Goal: Information Seeking & Learning: Check status

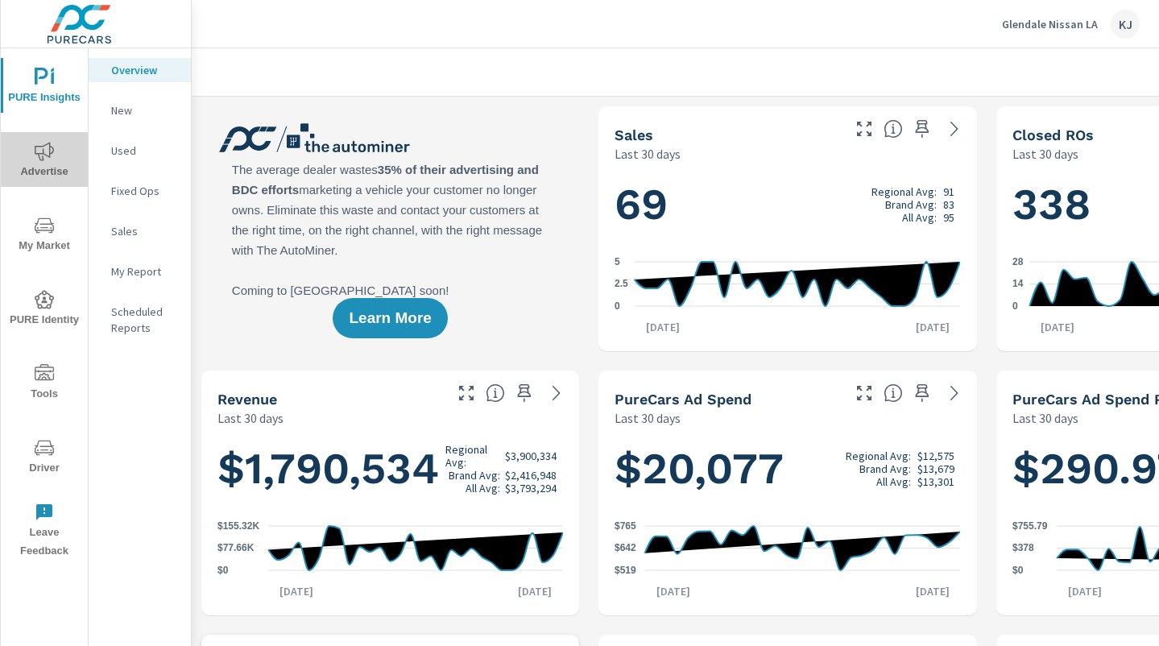
click at [48, 155] on icon "nav menu" at bounding box center [44, 151] width 19 height 19
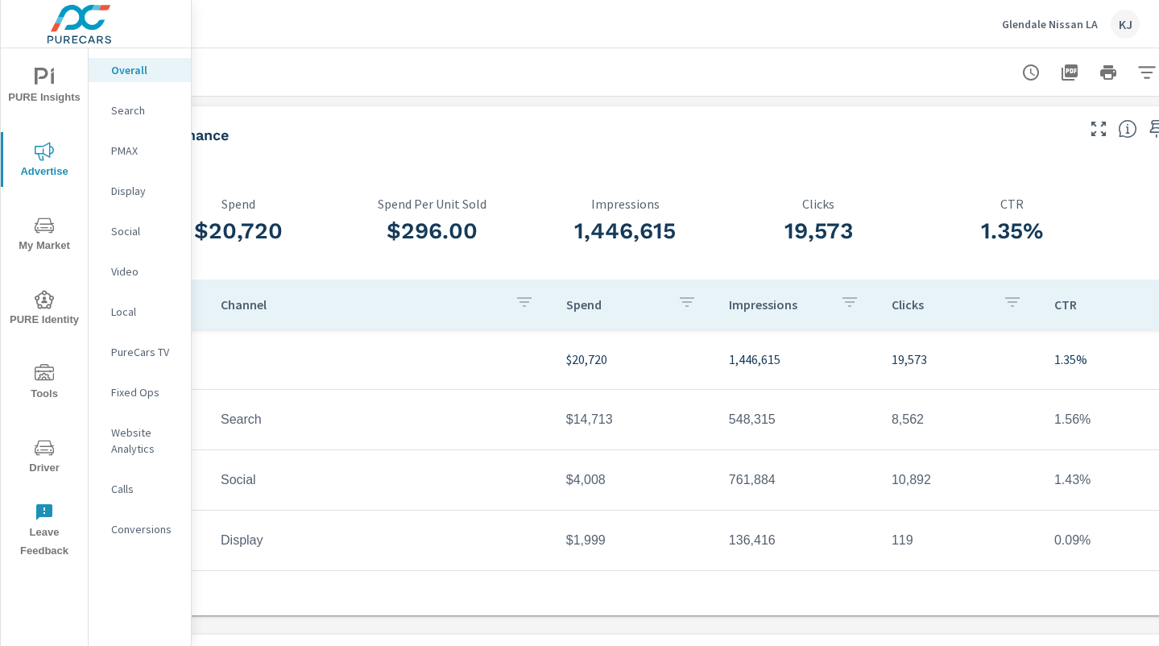
scroll to position [0, 225]
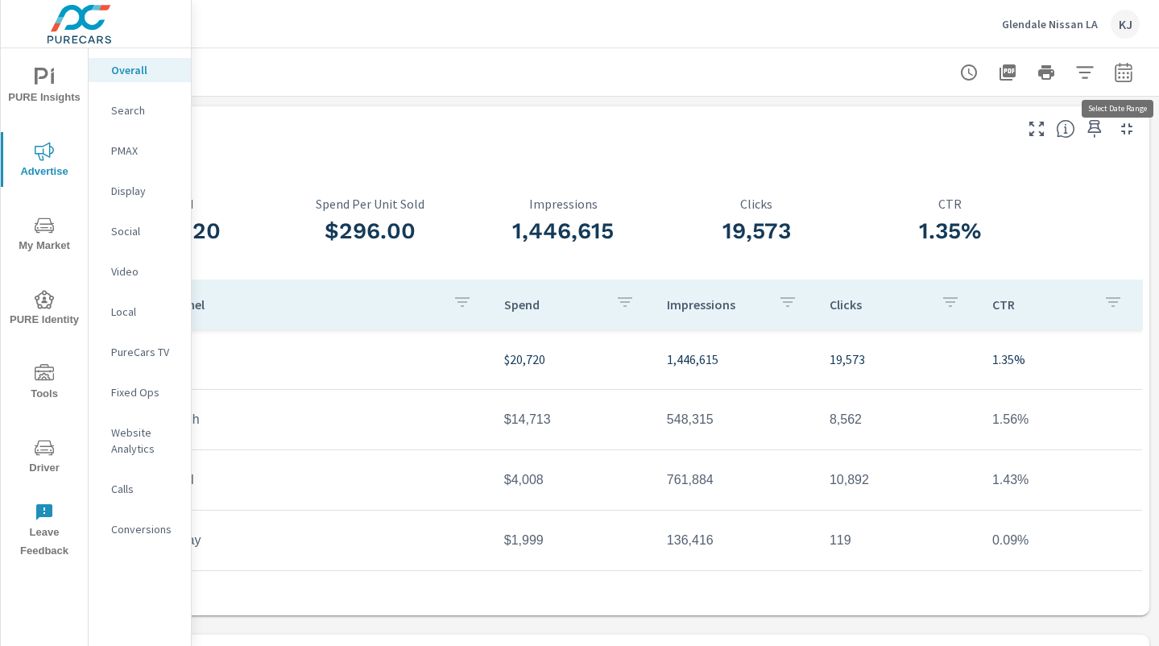
click at [1126, 65] on icon "button" at bounding box center [1123, 72] width 19 height 19
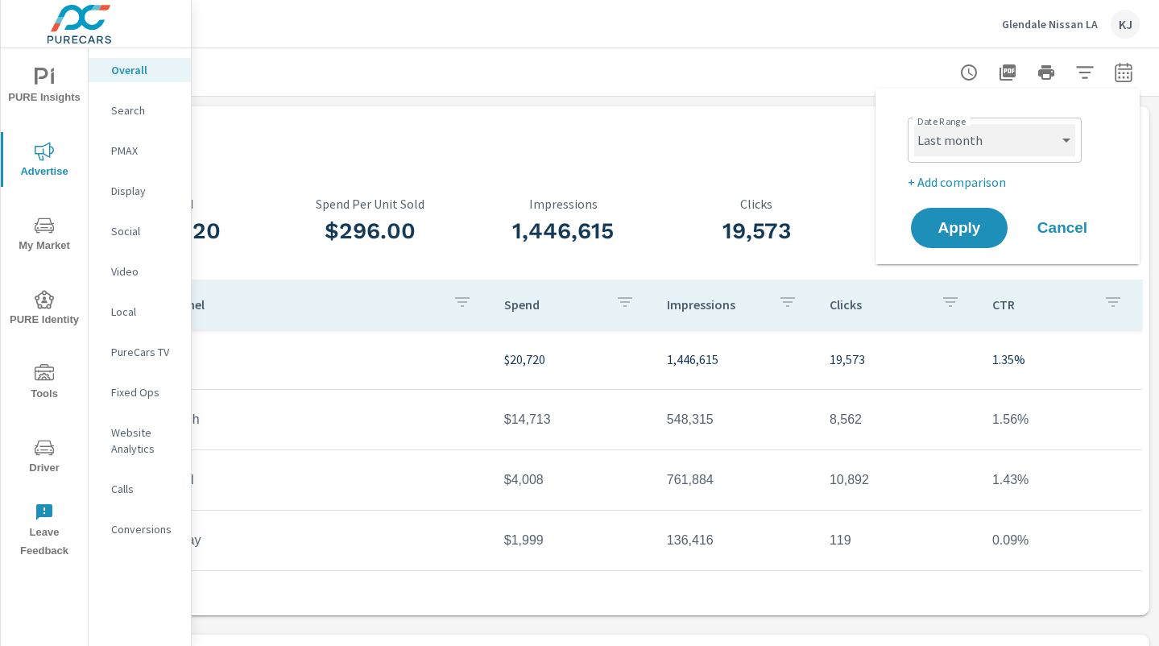
click at [1060, 145] on select "Custom Yesterday Last week Last 7 days Last 14 days Last 30 days Last 45 days L…" at bounding box center [994, 140] width 161 height 32
click at [914, 124] on select "Custom Yesterday Last week Last 7 days Last 14 days Last 30 days Last 45 days L…" at bounding box center [994, 140] width 161 height 32
select select "Month to date"
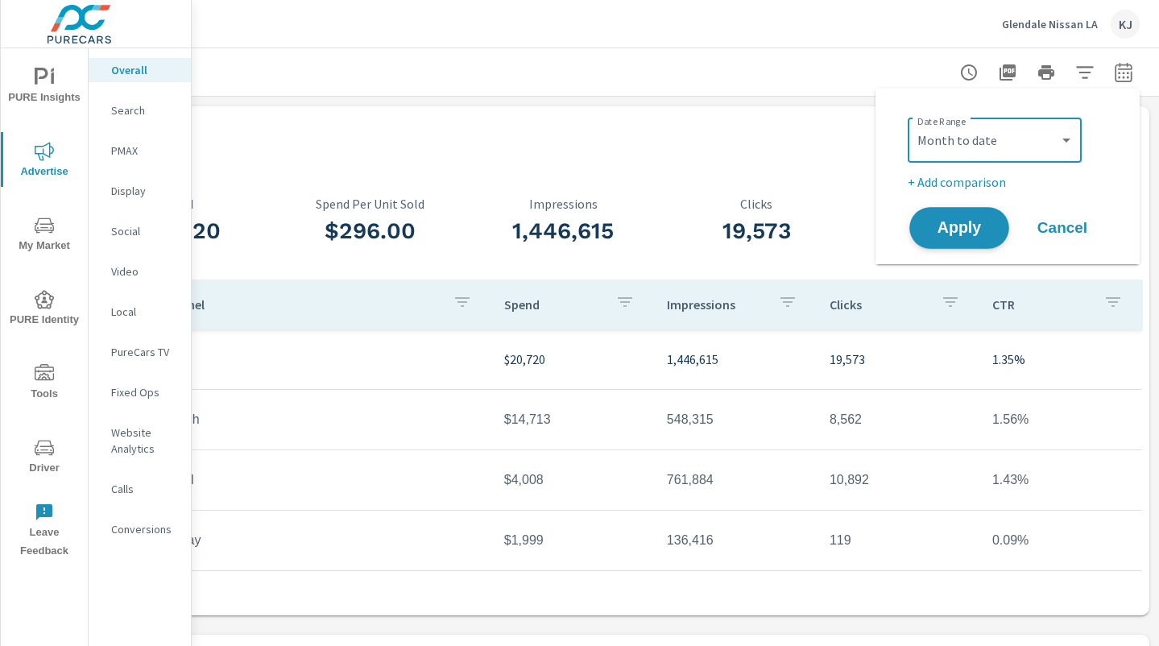
click at [972, 238] on button "Apply" at bounding box center [959, 228] width 100 height 42
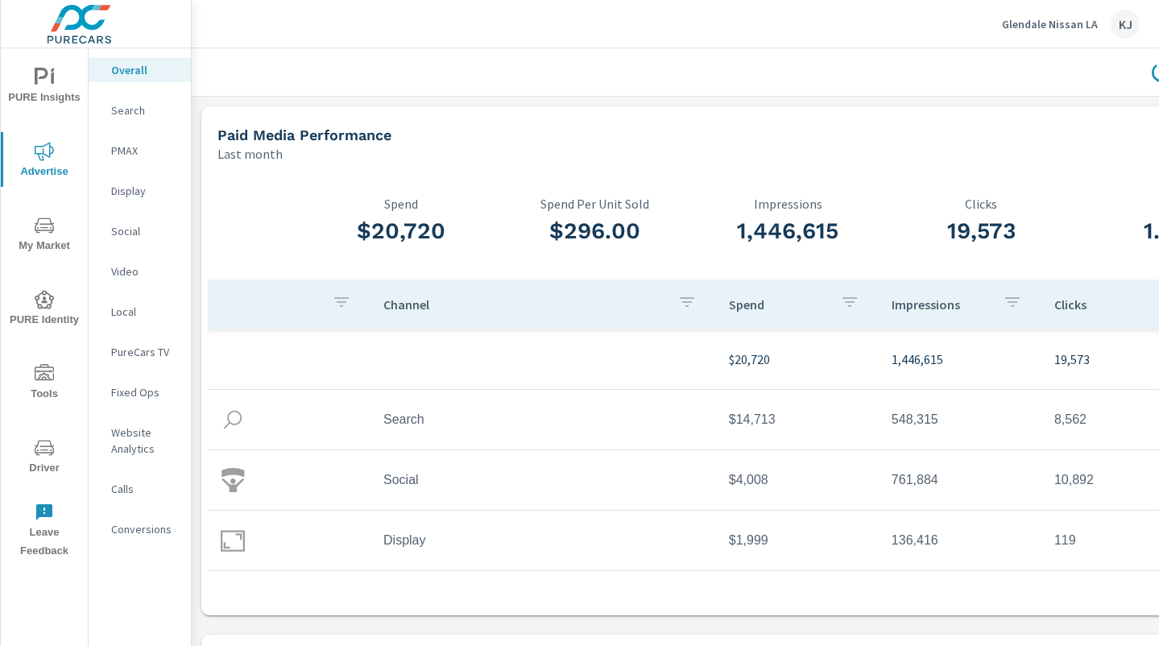
scroll to position [73, 0]
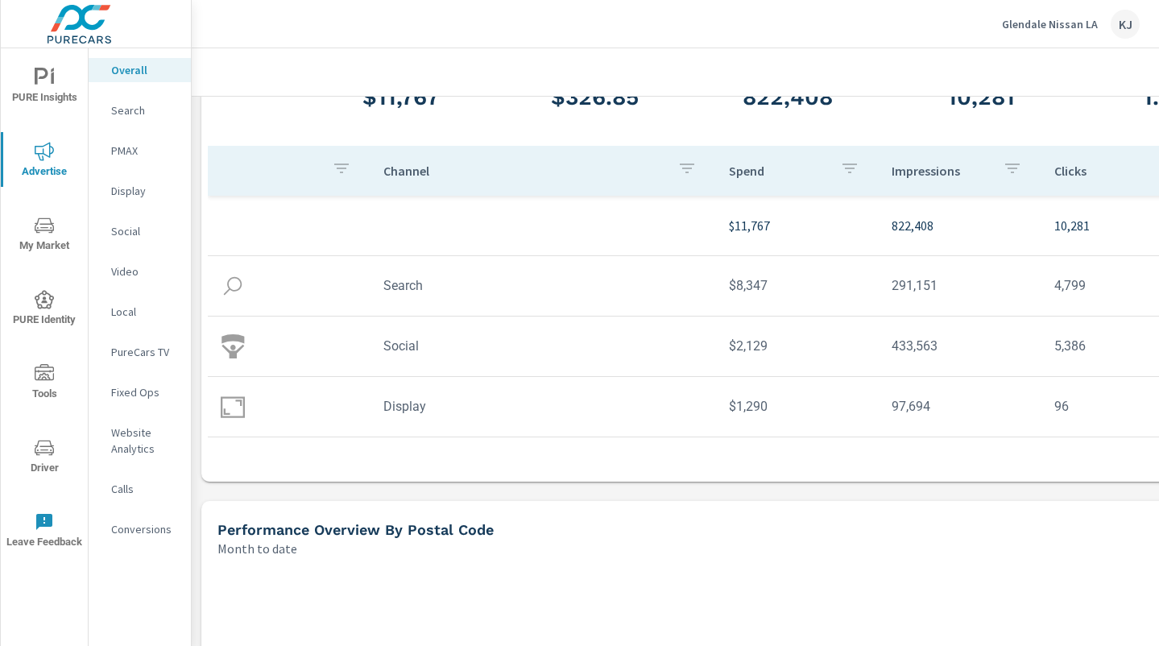
scroll to position [180, 0]
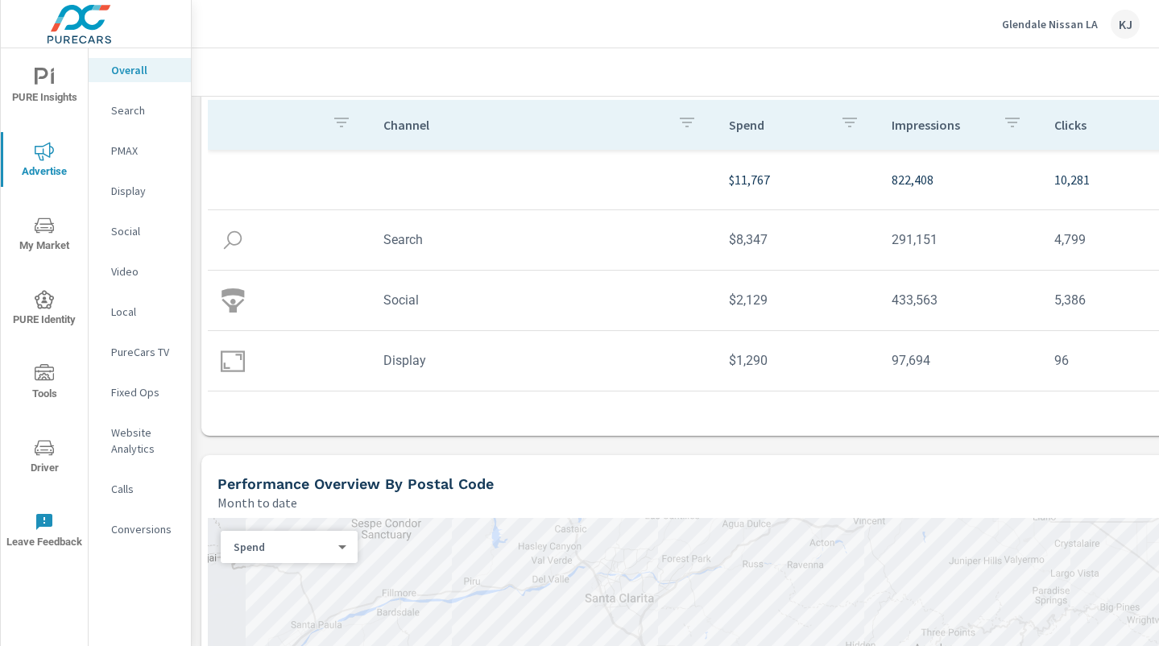
click at [409, 282] on td "Social" at bounding box center [542, 299] width 345 height 41
click at [396, 303] on td "Social" at bounding box center [542, 299] width 345 height 41
click at [132, 234] on p "Social" at bounding box center [144, 231] width 67 height 16
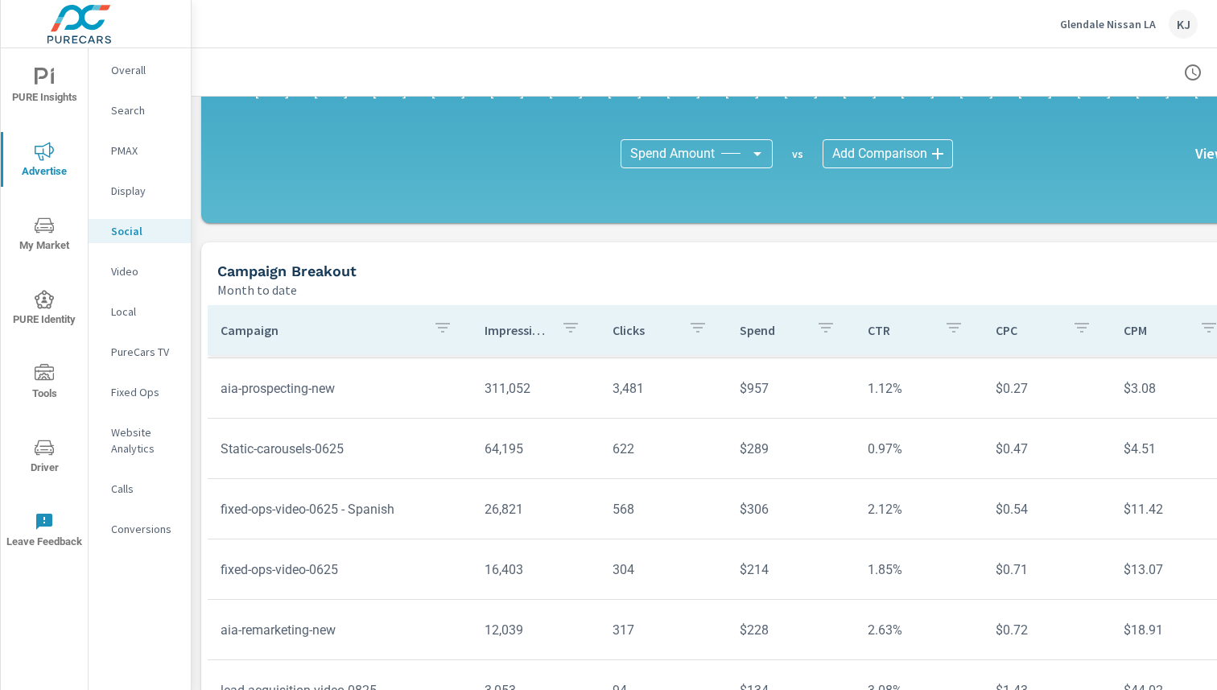
scroll to position [463, 0]
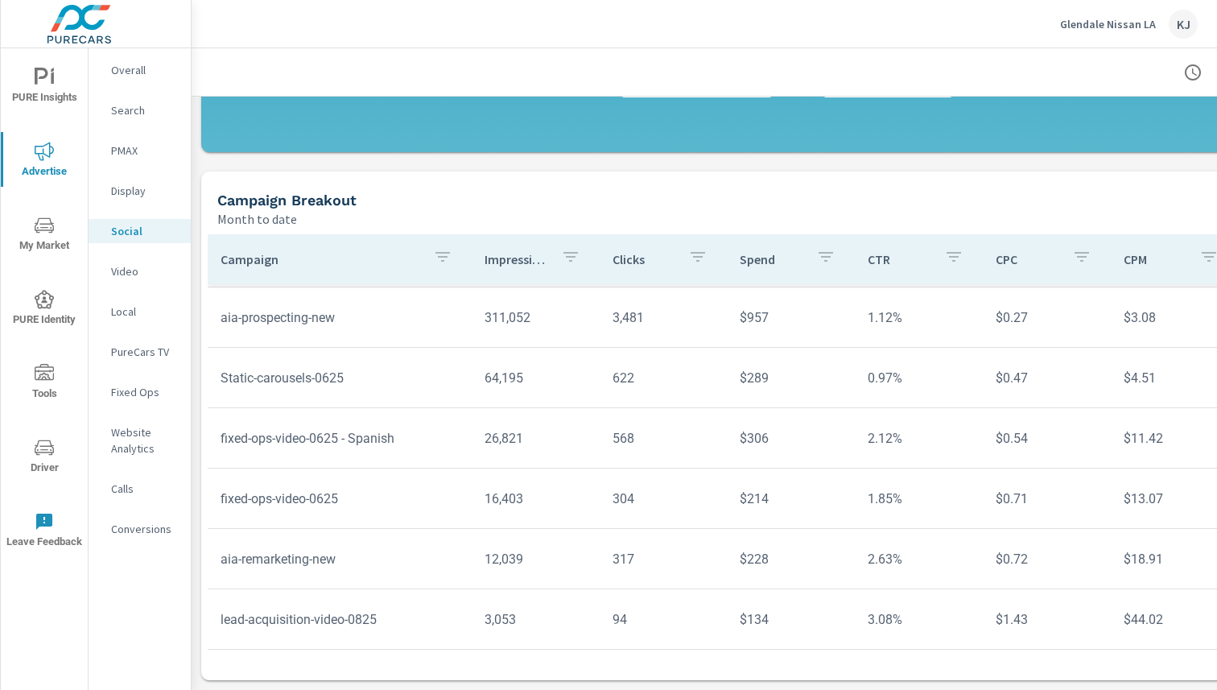
click at [357, 517] on td "lead-acquisition-video-0825" at bounding box center [340, 619] width 264 height 41
click at [404, 517] on tr "lead-acquisition-video-0825 3,053 94 $134 3.08% $1.43 $44.02 747" at bounding box center [787, 619] width 1159 height 60
click at [47, 378] on icon "nav menu" at bounding box center [44, 372] width 19 height 16
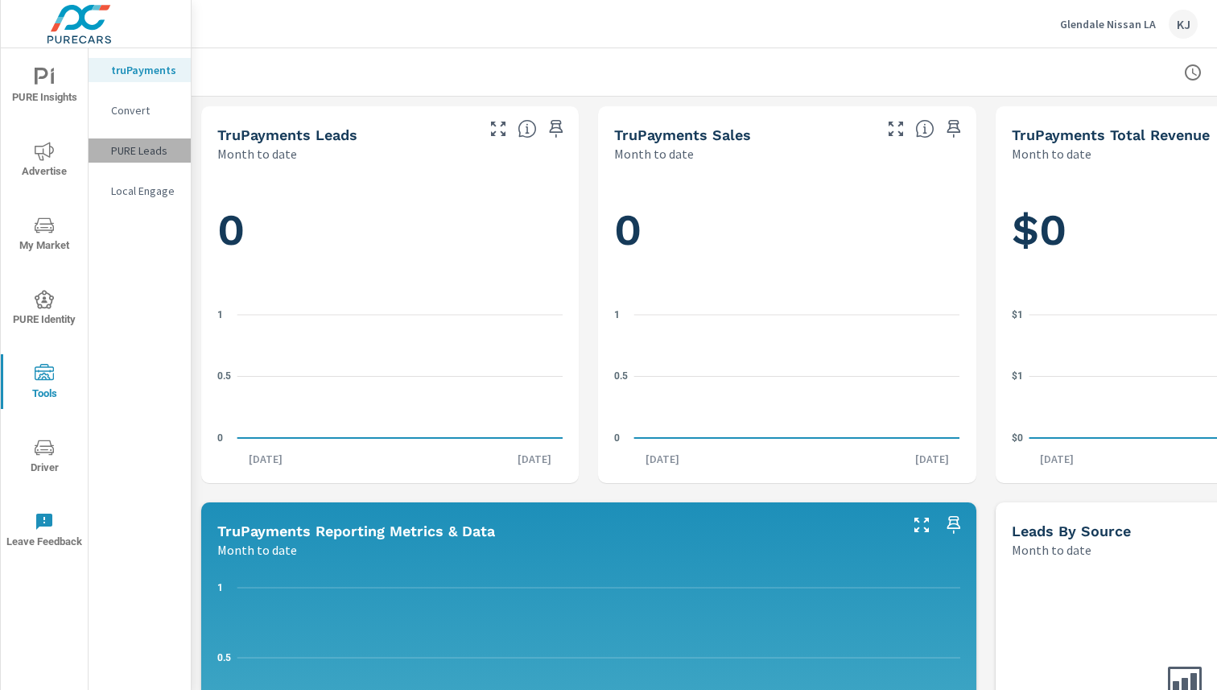
click at [153, 151] on p "PURE Leads" at bounding box center [144, 151] width 67 height 16
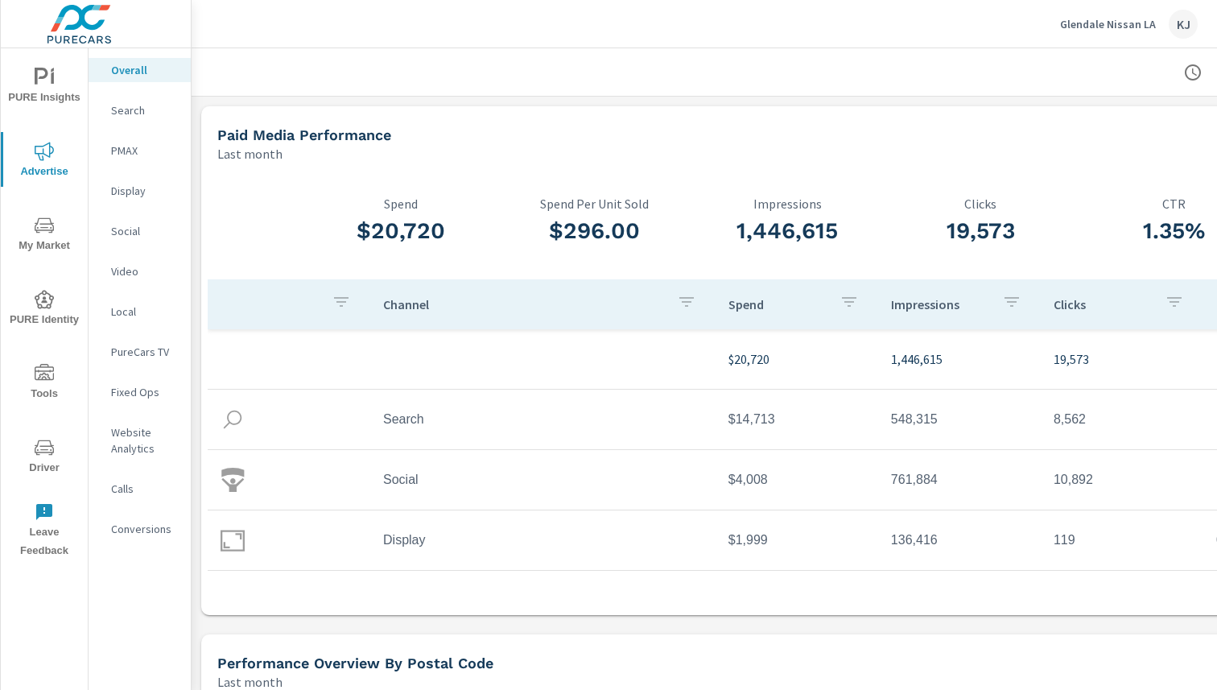
click at [125, 232] on p "Social" at bounding box center [144, 231] width 67 height 16
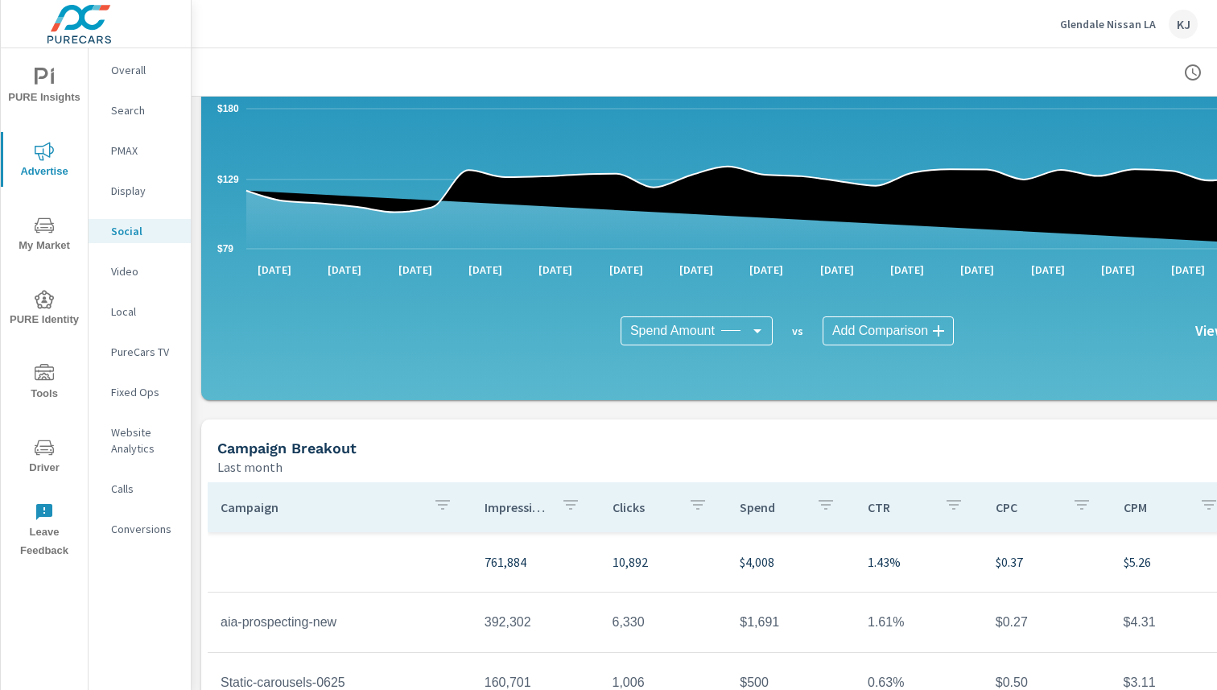
scroll to position [463, 0]
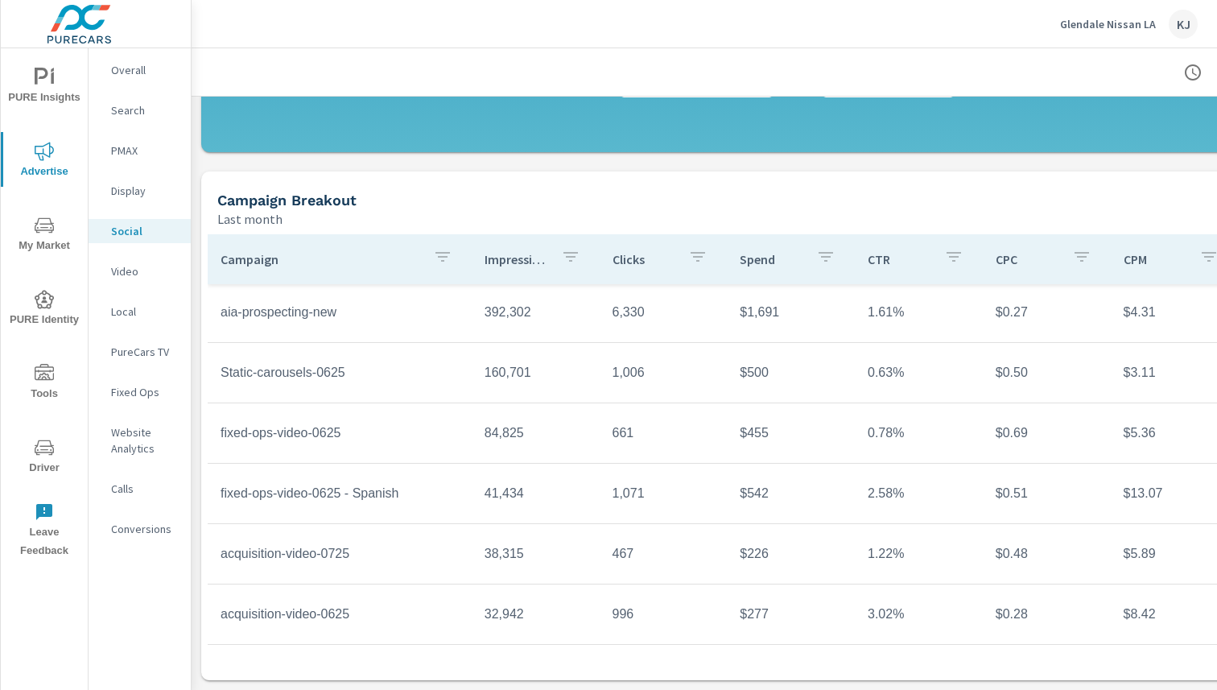
scroll to position [118, 0]
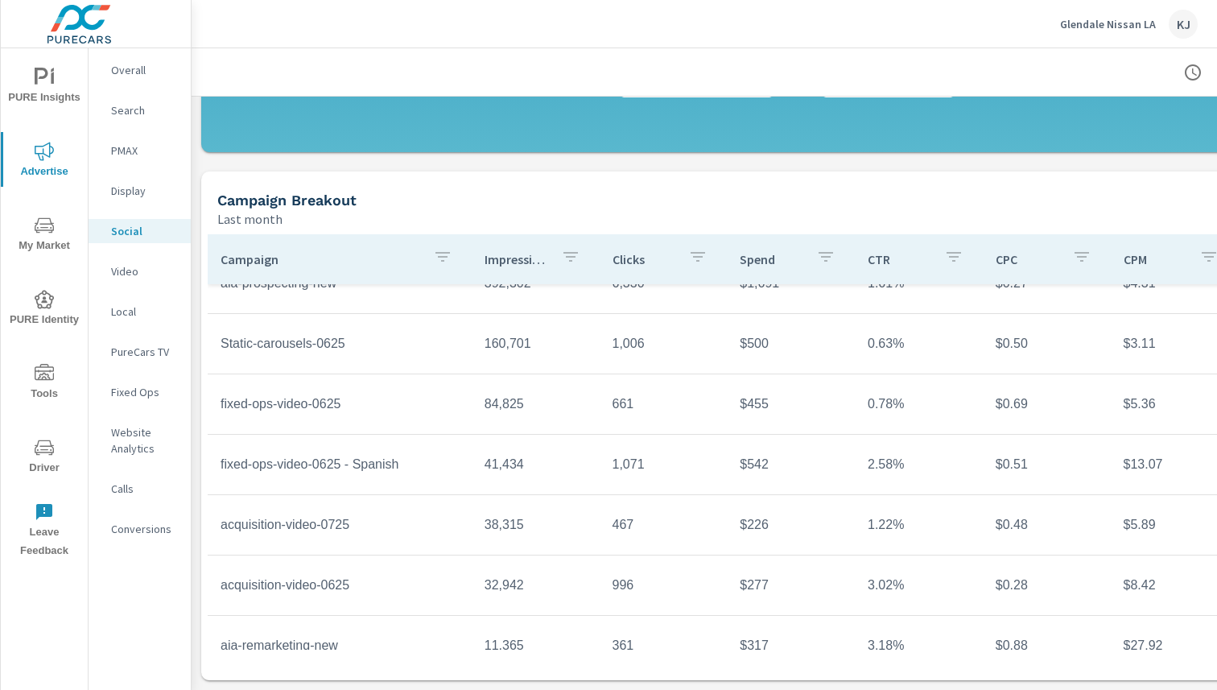
scroll to position [118, 0]
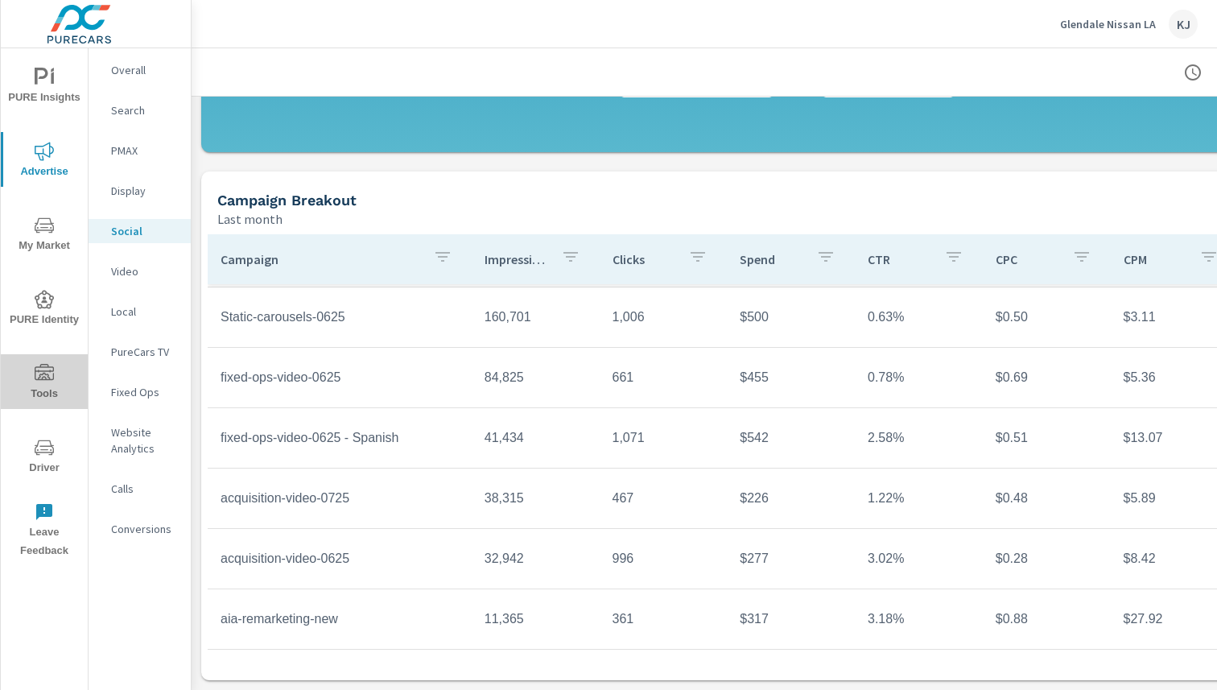
click at [46, 381] on icon "nav menu" at bounding box center [44, 373] width 19 height 19
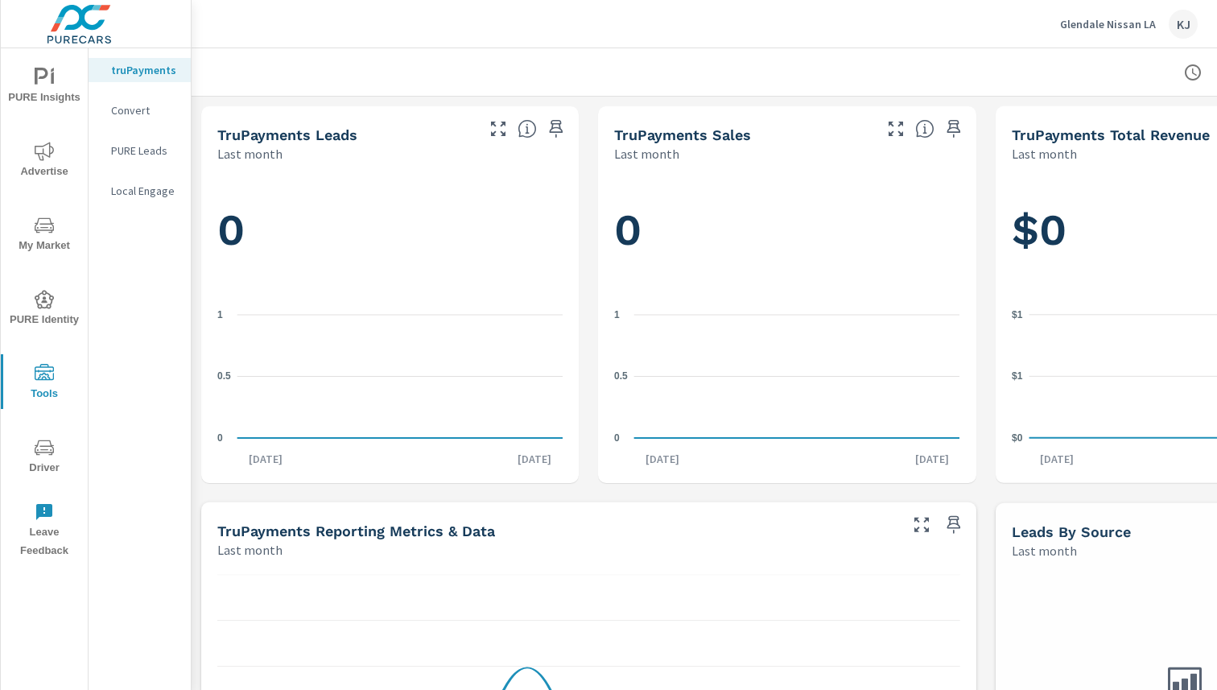
click at [154, 154] on p "PURE Leads" at bounding box center [144, 151] width 67 height 16
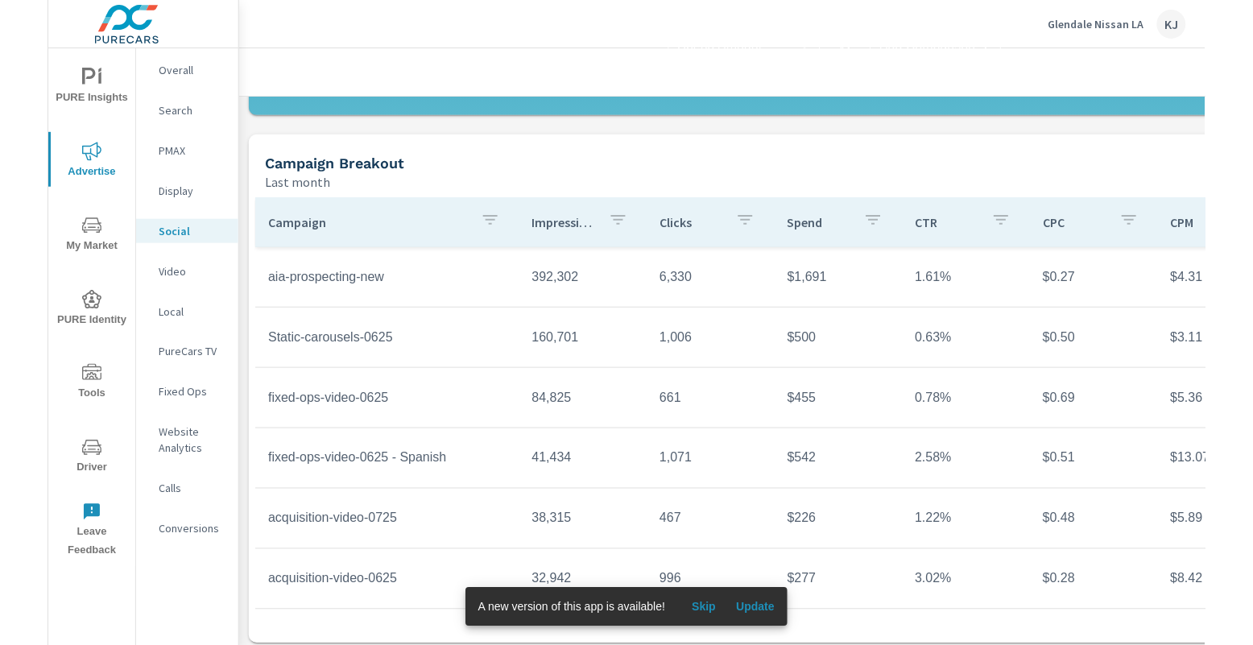
scroll to position [507, 0]
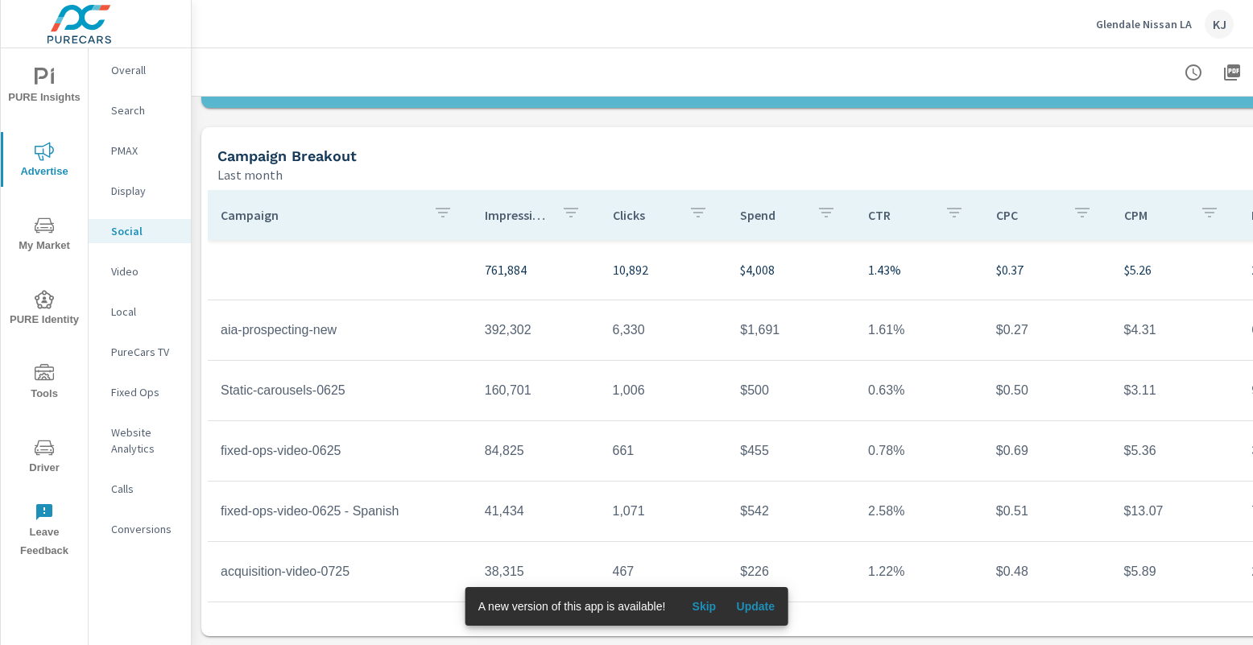
scroll to position [507, 130]
